Goal: Information Seeking & Learning: Learn about a topic

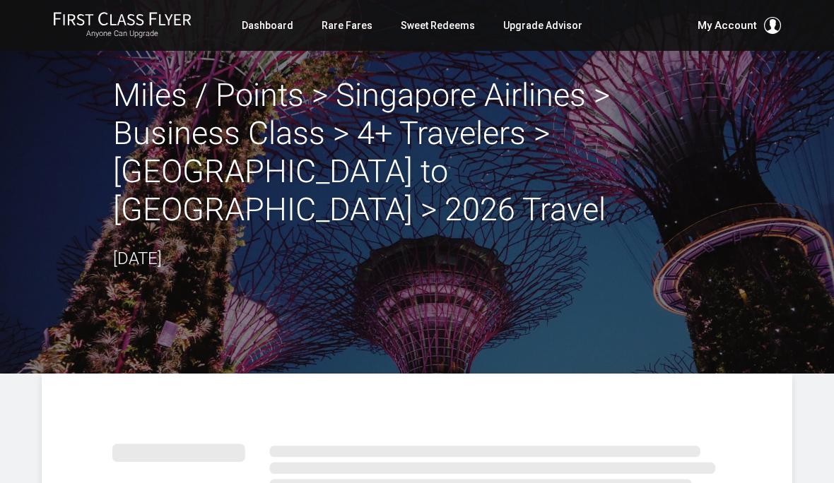
scroll to position [528, 0]
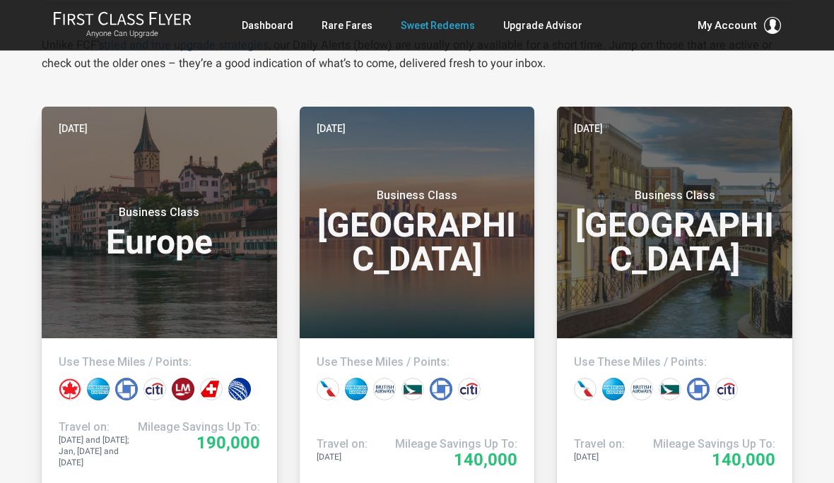
scroll to position [263, 0]
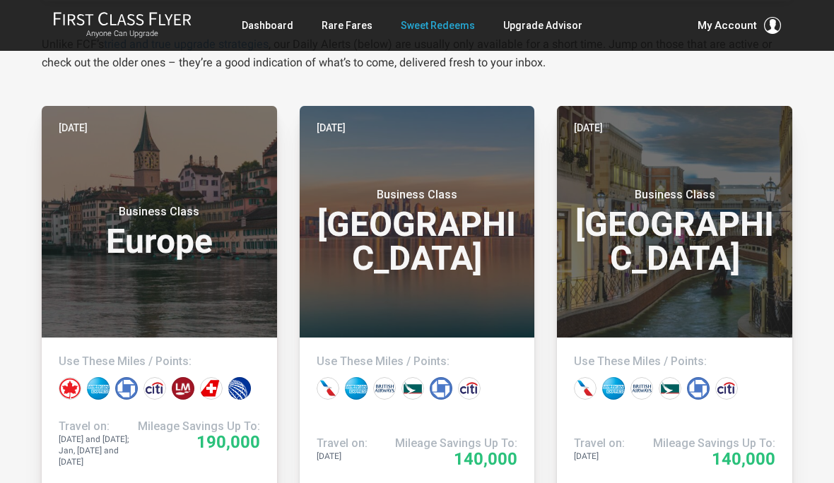
click at [223, 331] on header "Yesterday Business Class Europe" at bounding box center [159, 222] width 235 height 232
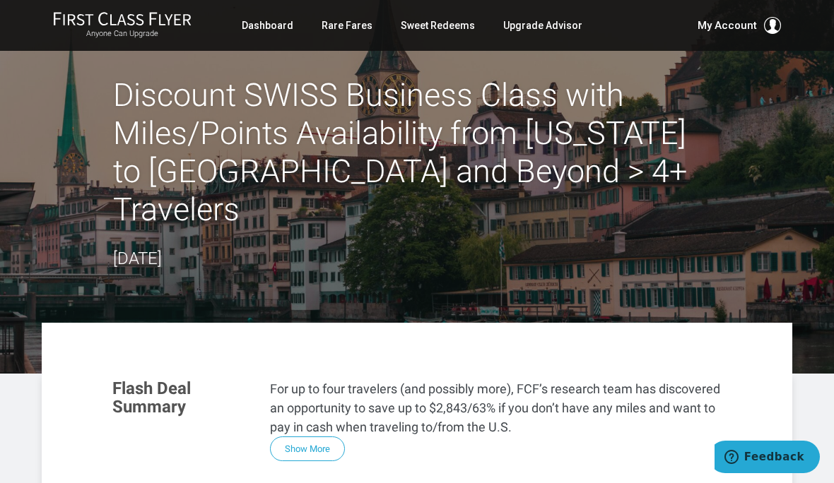
click at [314, 150] on h2 "Discount SWISS Business Class with Miles/Points Availability from New York to Z…" at bounding box center [417, 152] width 608 height 153
